Goal: Contribute content

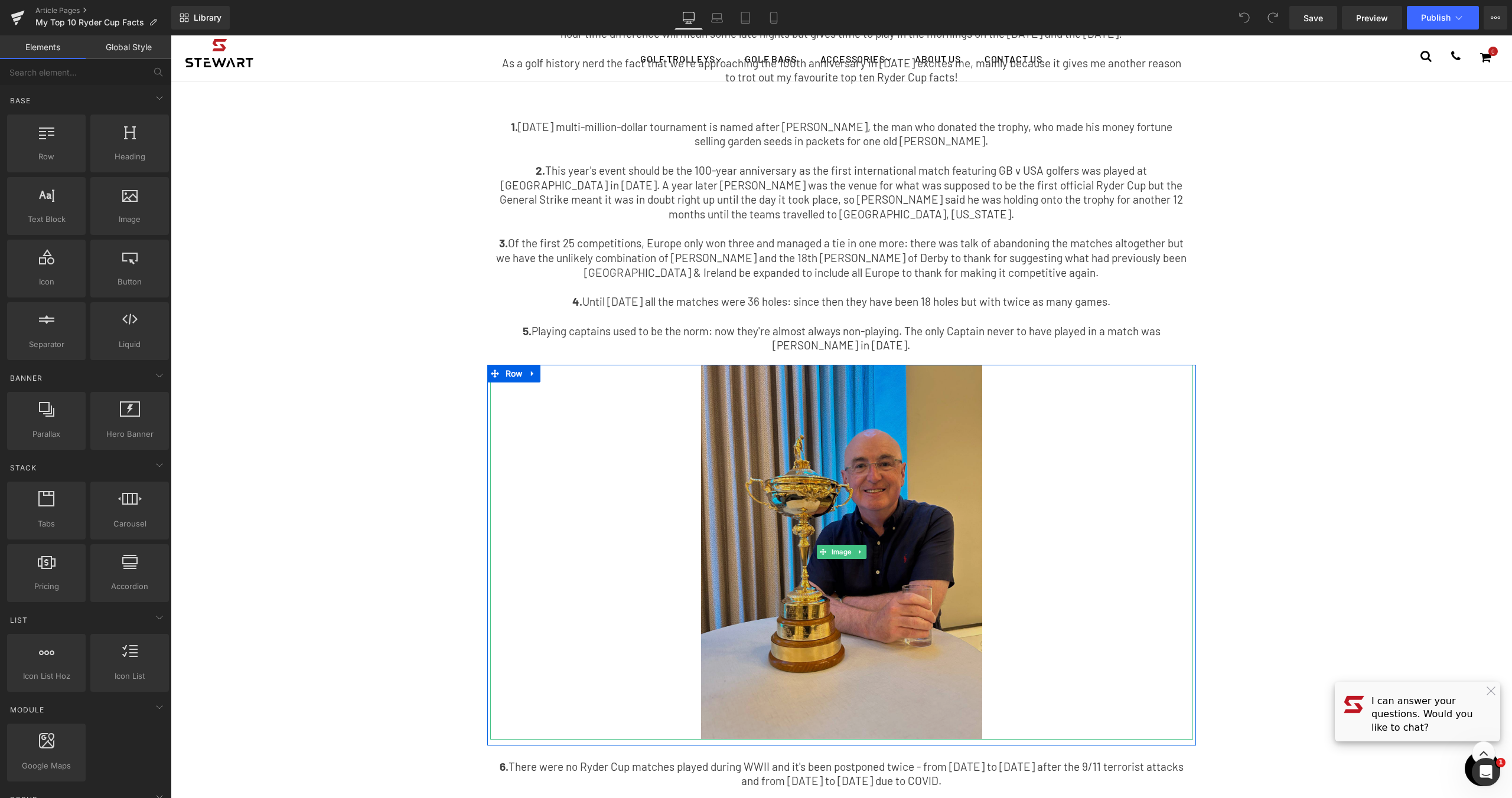
scroll to position [94, 0]
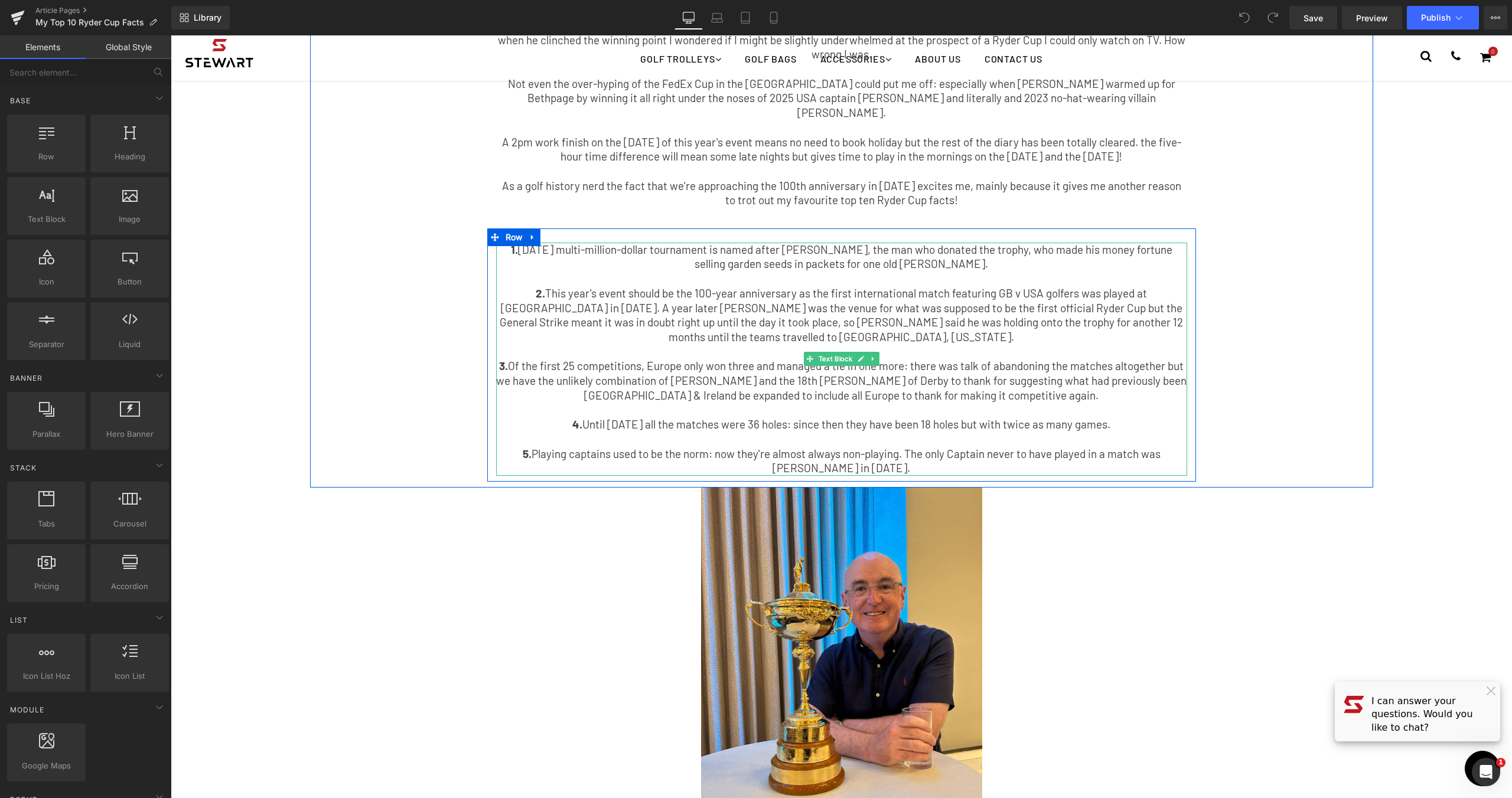
click at [672, 242] on p "1. [DATE] multi-million-dollar tournament is named after [PERSON_NAME], the man…" at bounding box center [841, 257] width 691 height 29
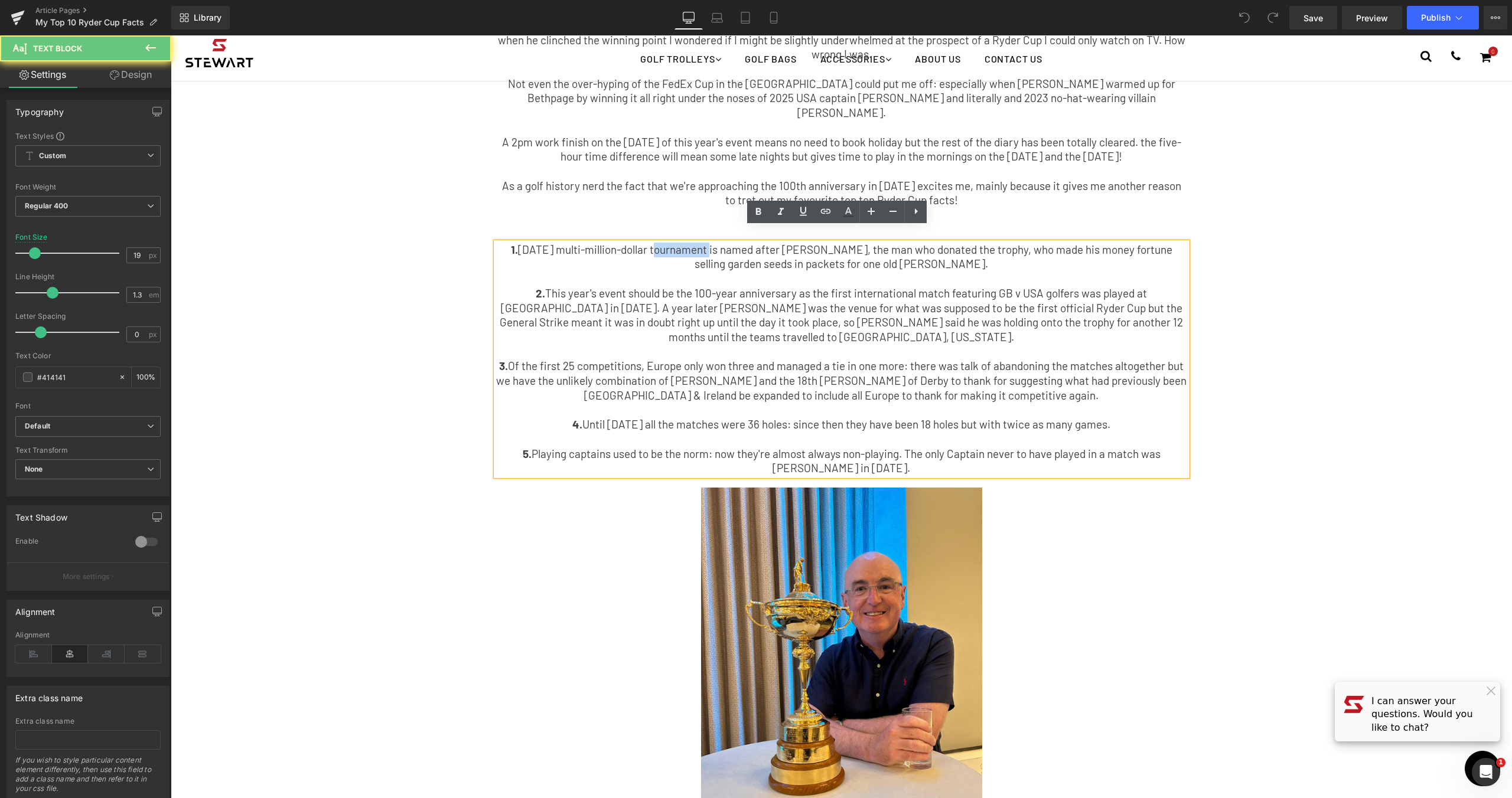
click at [672, 242] on p "1. [DATE] multi-million-dollar tournament is named after [PERSON_NAME], the man…" at bounding box center [841, 257] width 691 height 29
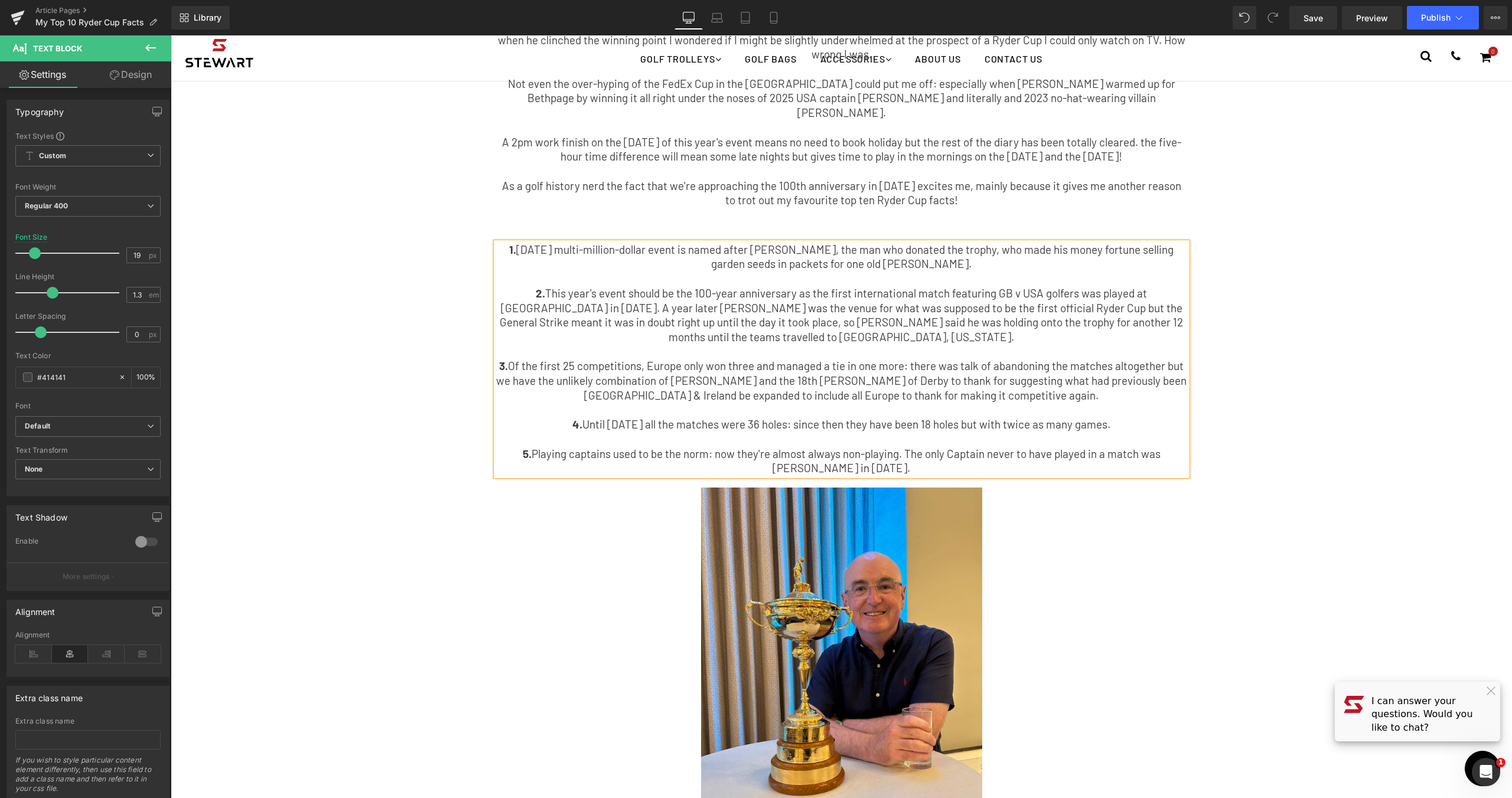
click at [1284, 289] on div "My Top 10 Ryder Cup Facts Text Block Having been fortunate enough to hold the R…" at bounding box center [841, 220] width 1063 height 523
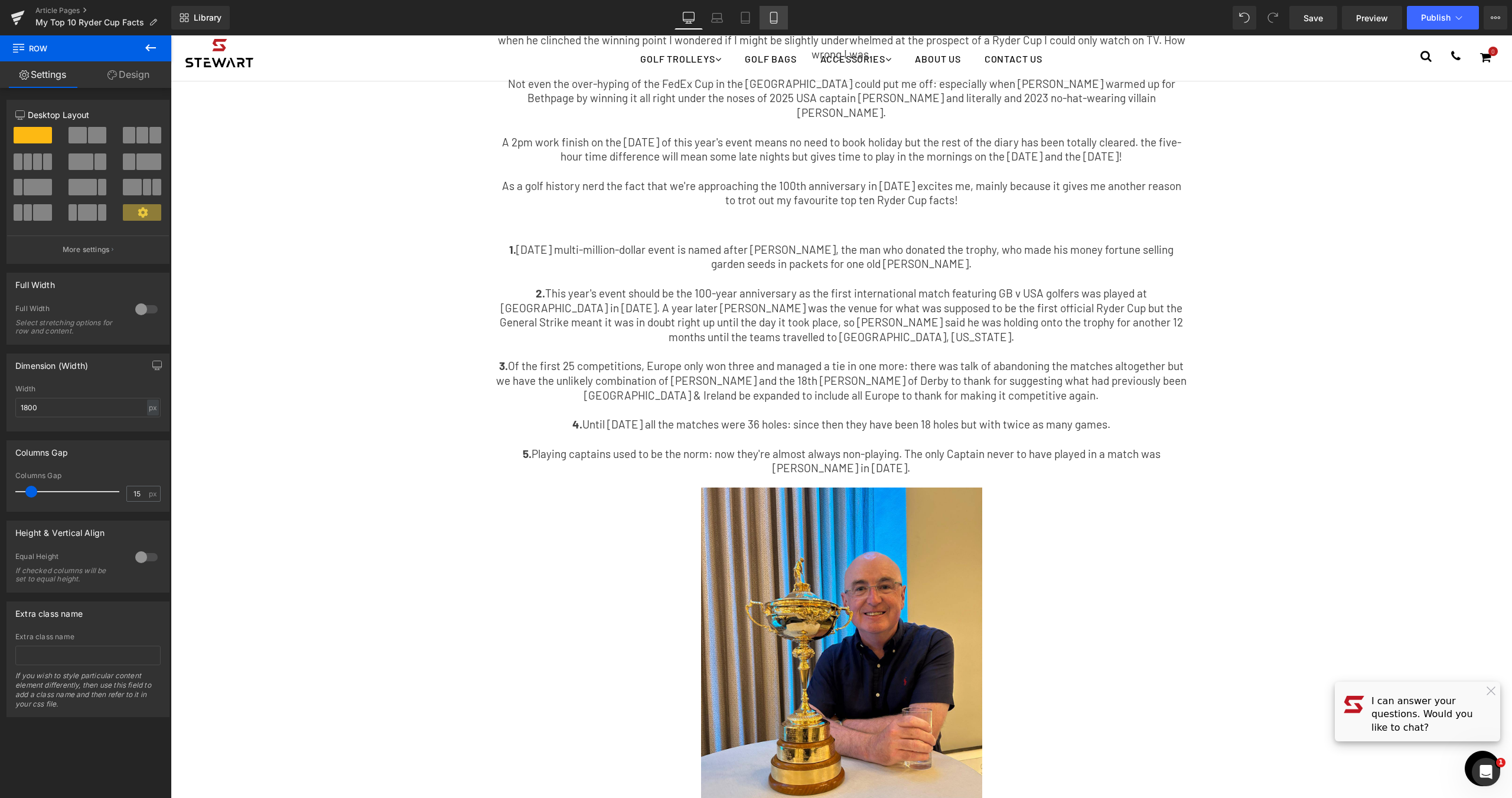
click at [781, 15] on link "Mobile" at bounding box center [773, 17] width 28 height 23
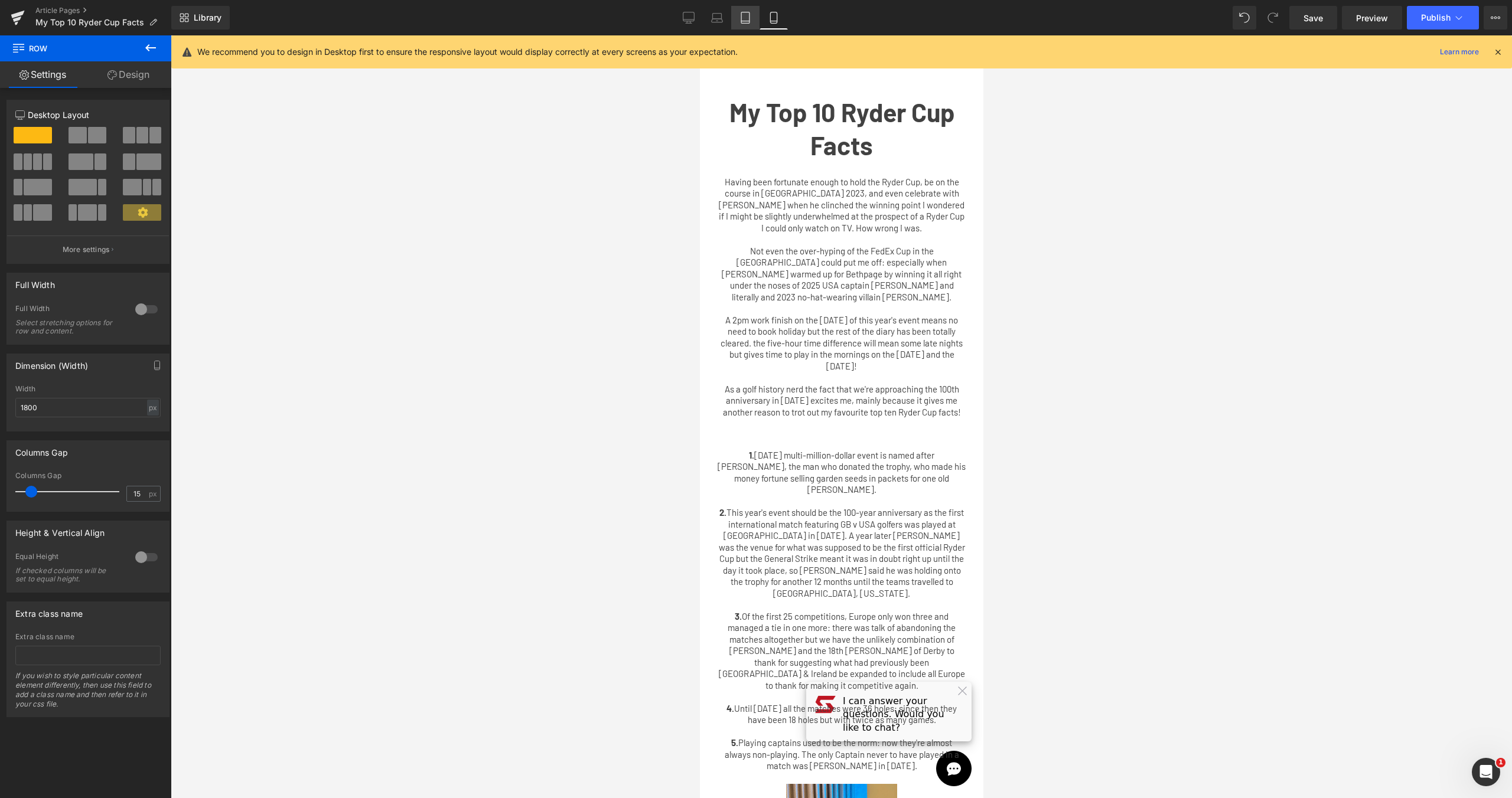
click at [750, 7] on link "Tablet" at bounding box center [745, 17] width 28 height 23
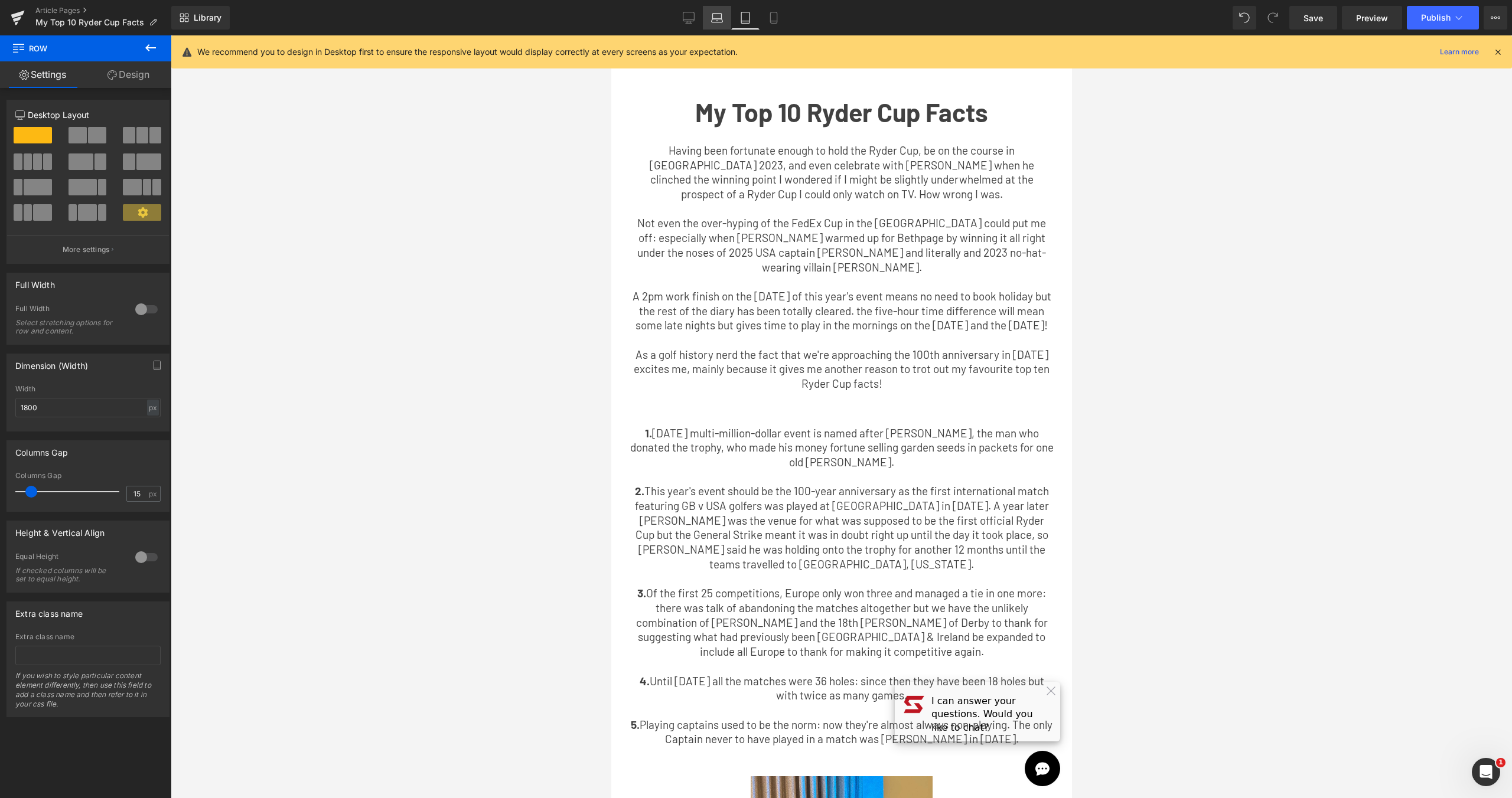
click at [720, 15] on icon at bounding box center [717, 18] width 12 height 12
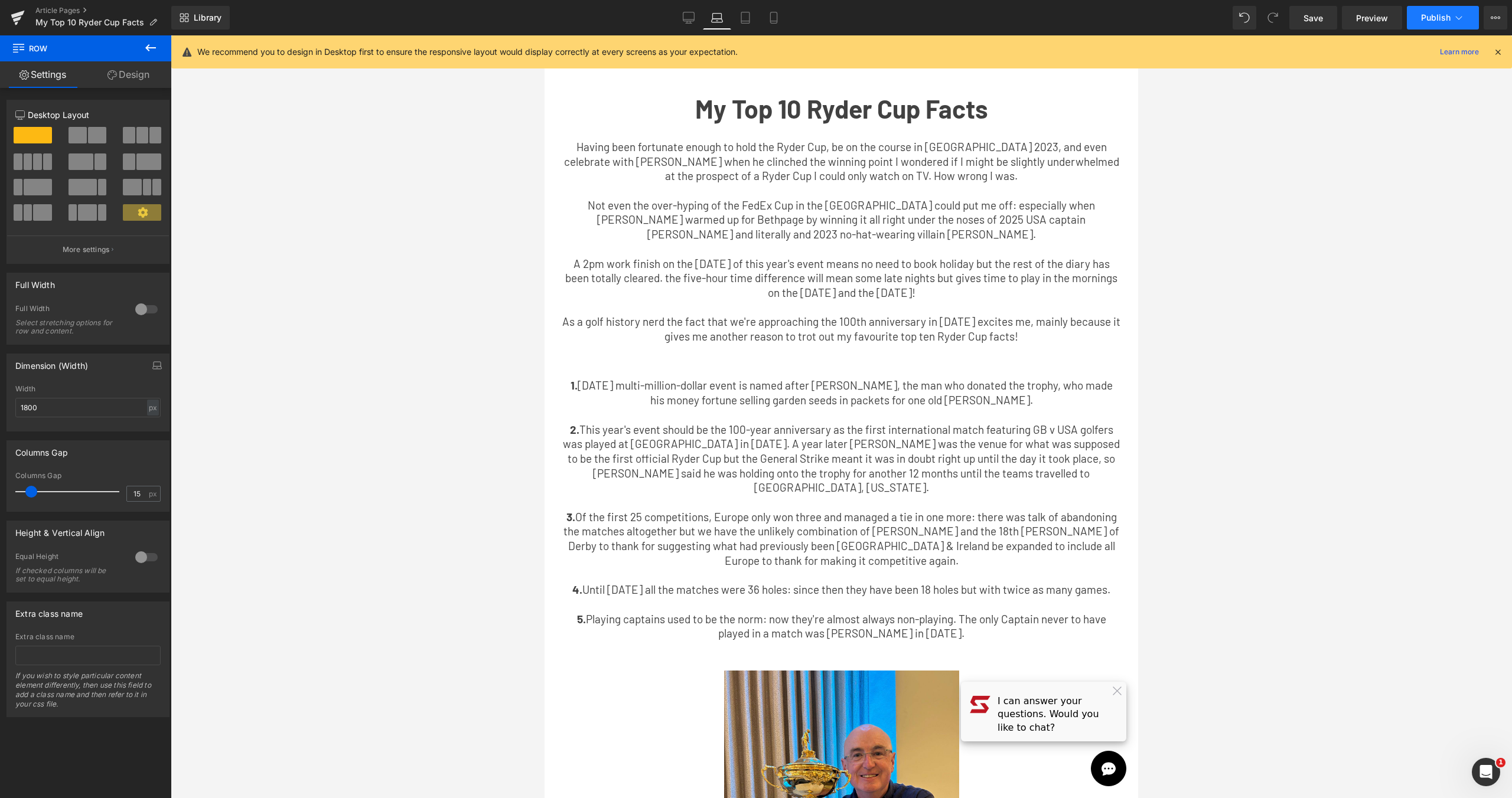
click at [1451, 16] on button "Publish" at bounding box center [1442, 17] width 72 height 23
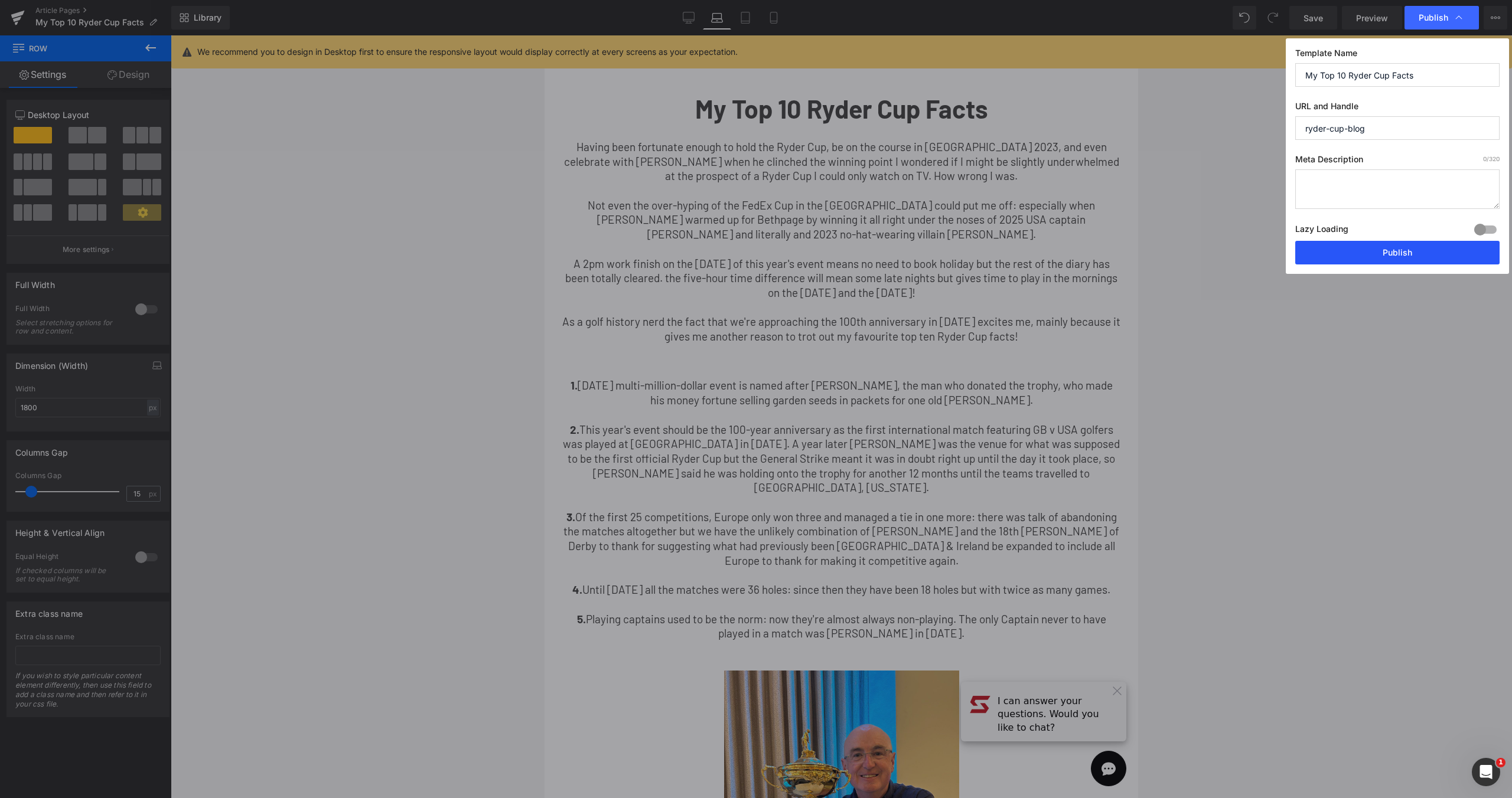
click at [1365, 255] on button "Publish" at bounding box center [1396, 252] width 204 height 23
